Goal: Find contact information: Find contact information

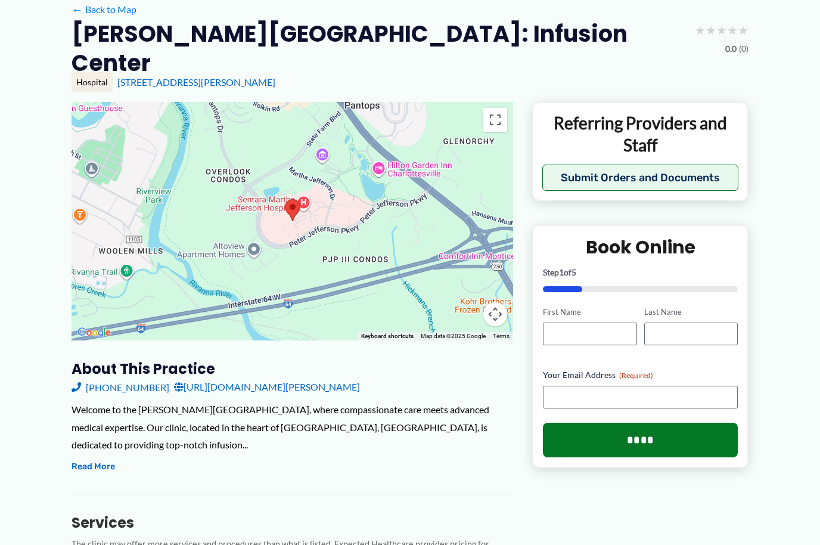
scroll to position [141, 0]
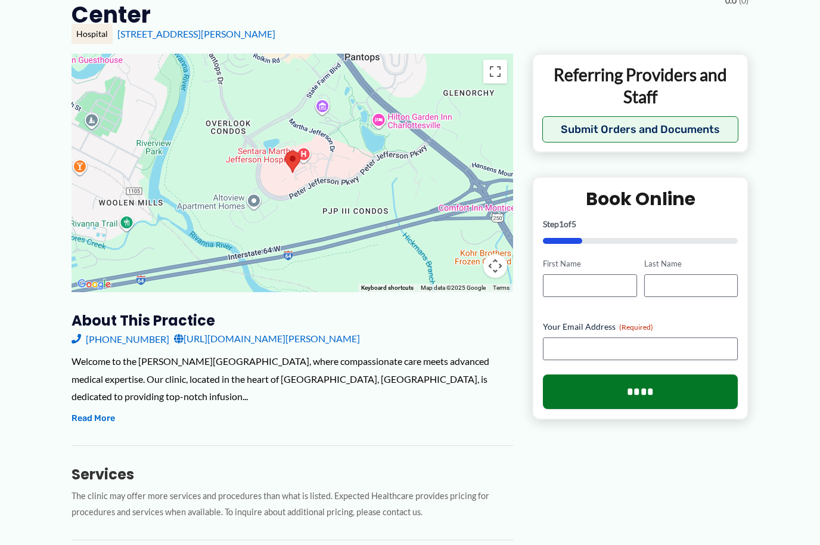
click at [98, 411] on button "Read More" at bounding box center [94, 418] width 44 height 14
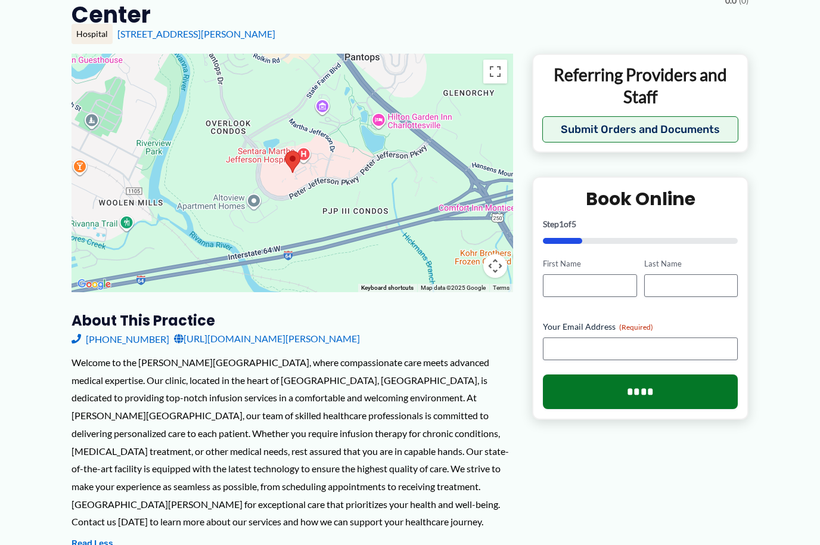
click at [714, 116] on button "Submit Orders and Documents" at bounding box center [640, 129] width 196 height 26
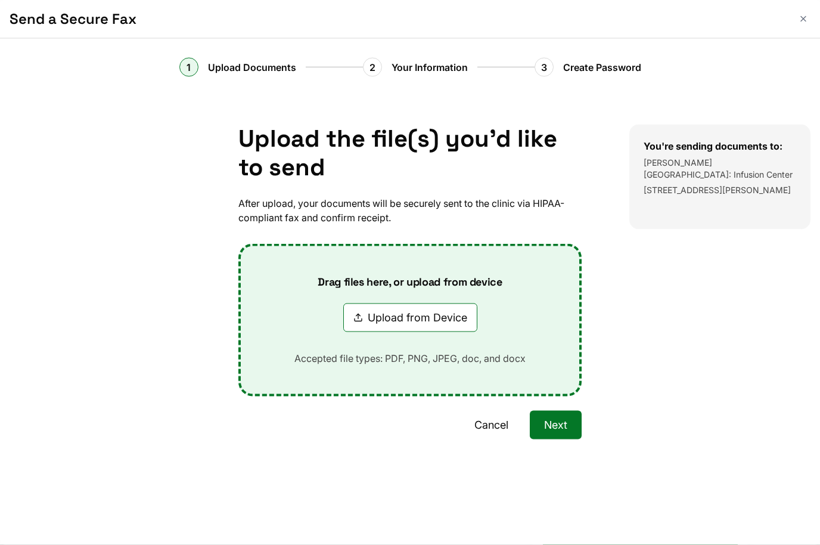
scroll to position [0, 0]
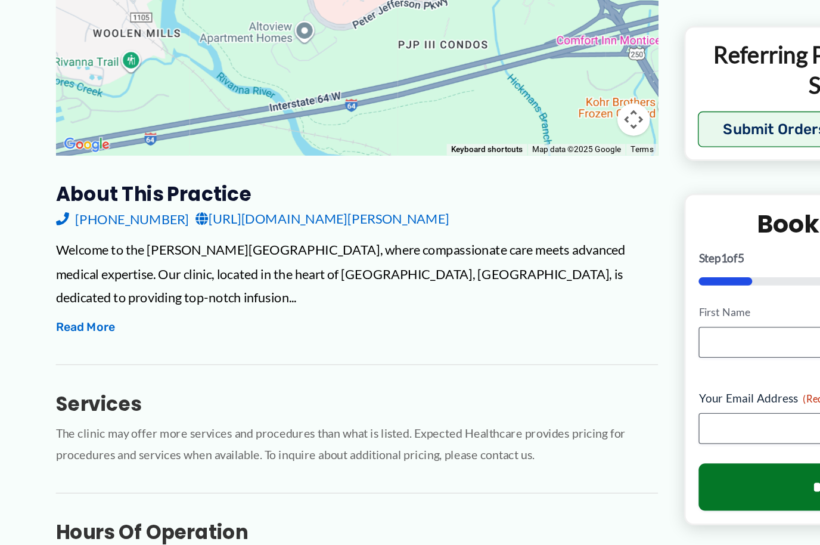
scroll to position [318, 0]
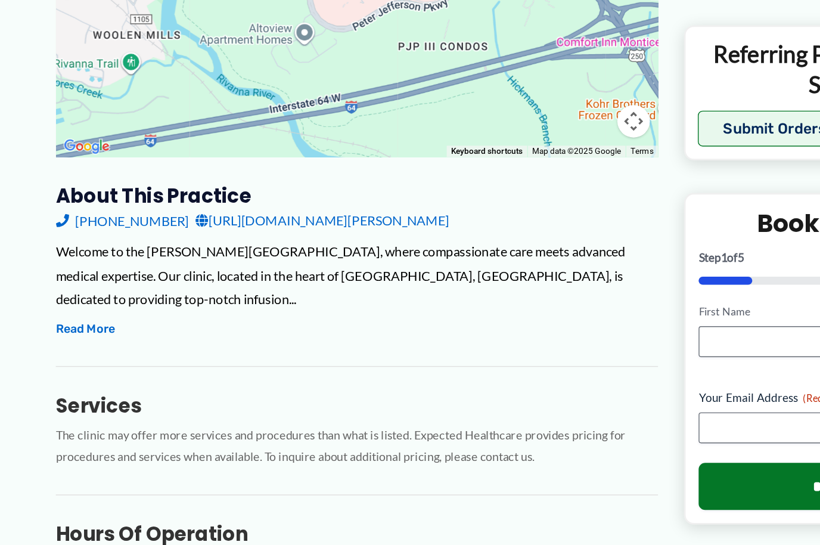
click at [72, 234] on button "Read More" at bounding box center [94, 241] width 44 height 14
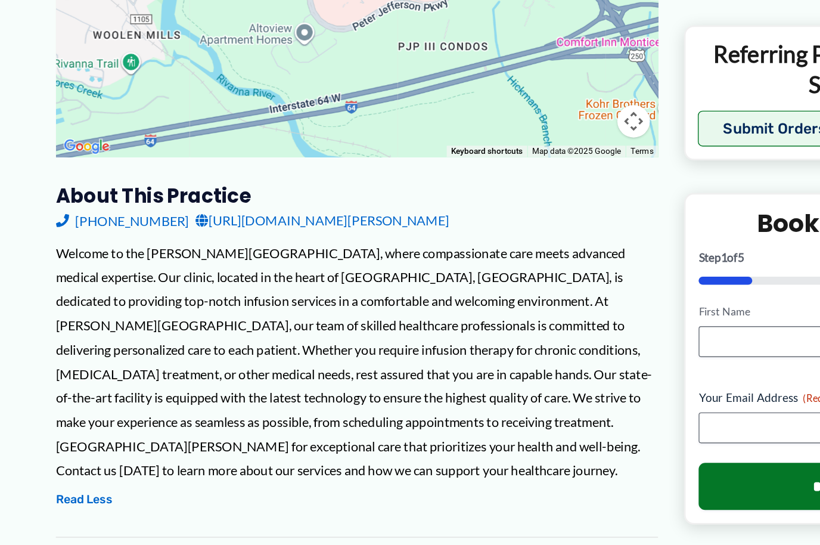
click at [191, 153] on link "[URL][DOMAIN_NAME][PERSON_NAME]" at bounding box center [267, 162] width 186 height 18
